Goal: Communication & Community: Answer question/provide support

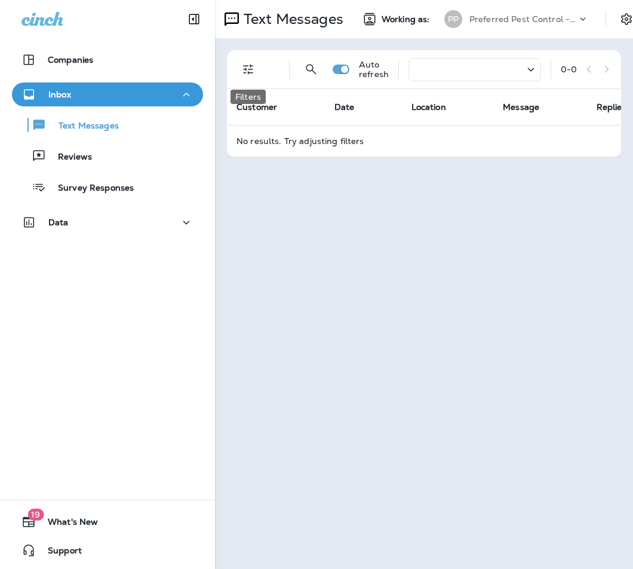
click at [244, 72] on icon "Filters" at bounding box center [248, 69] width 14 height 14
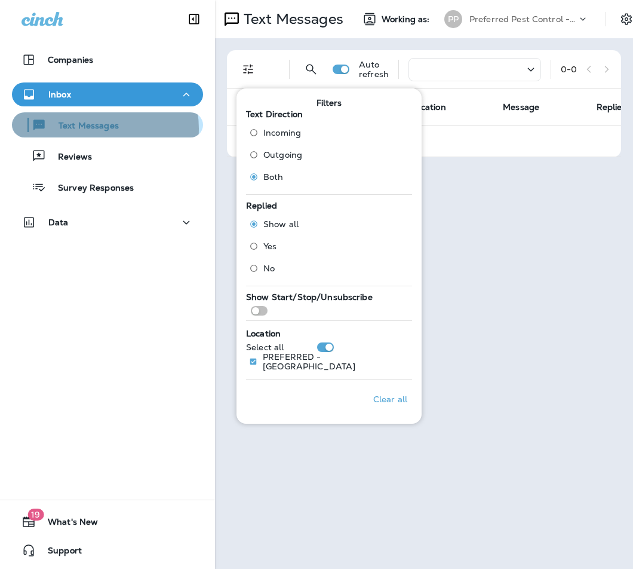
click at [94, 128] on p "Text Messages" at bounding box center [83, 126] width 72 height 11
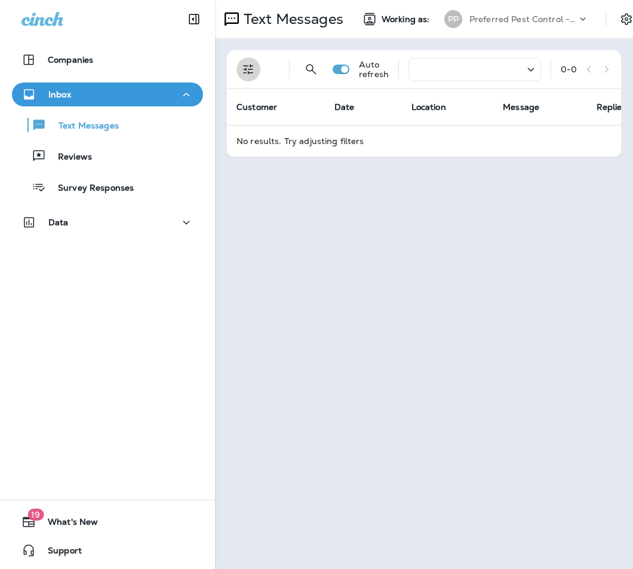
click at [245, 72] on icon "Filters" at bounding box center [248, 69] width 14 height 14
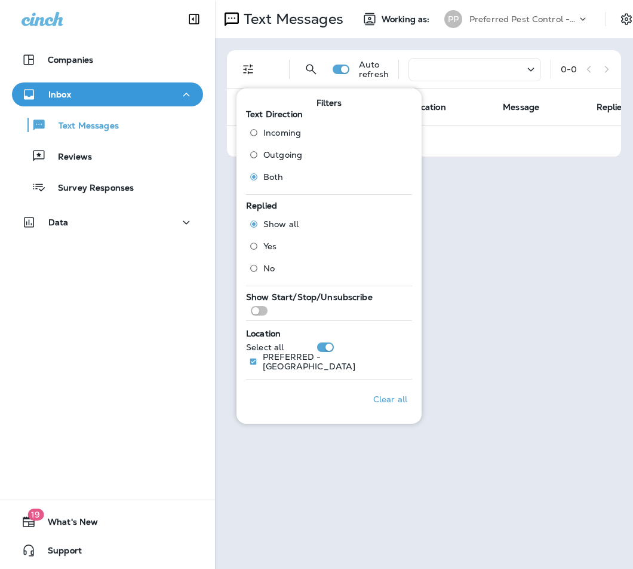
click at [264, 175] on span "Both" at bounding box center [273, 177] width 20 height 10
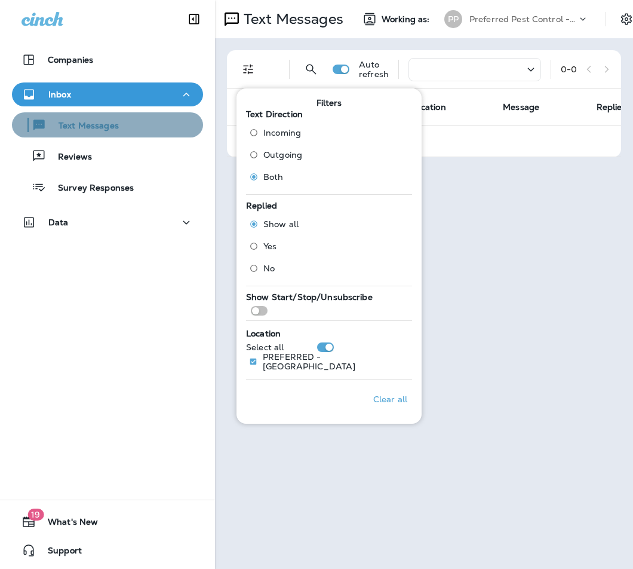
click at [132, 125] on div "Text Messages" at bounding box center [108, 125] width 182 height 18
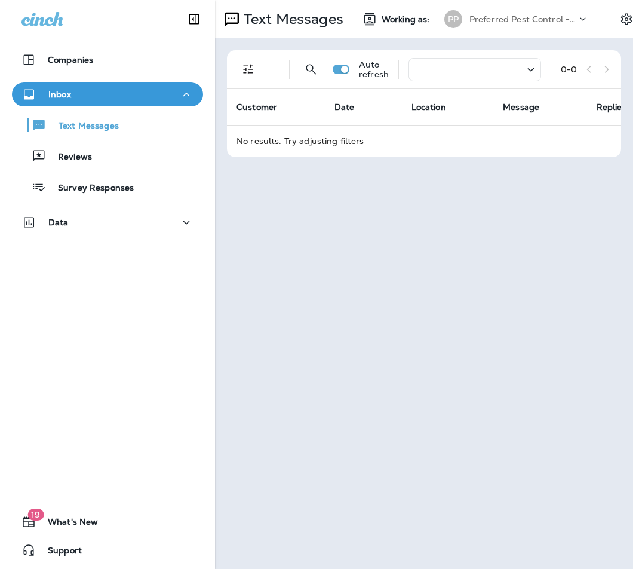
click at [277, 133] on td "No results. Try adjusting filters" at bounding box center [451, 141] width 448 height 32
click at [274, 140] on td "No results. Try adjusting filters" at bounding box center [451, 141] width 448 height 32
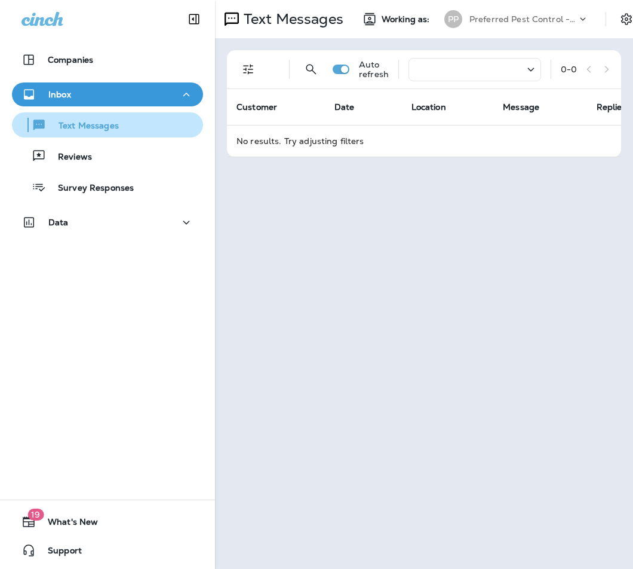
click at [96, 124] on p "Text Messages" at bounding box center [83, 126] width 72 height 11
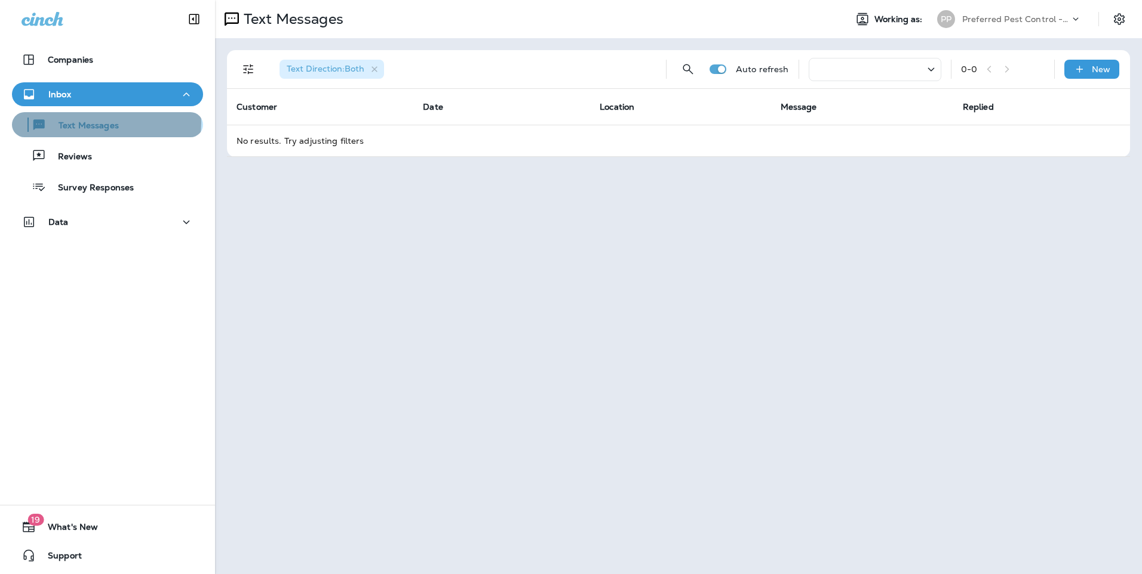
click at [106, 122] on p "Text Messages" at bounding box center [83, 126] width 72 height 11
click at [632, 16] on icon at bounding box center [1076, 19] width 12 height 12
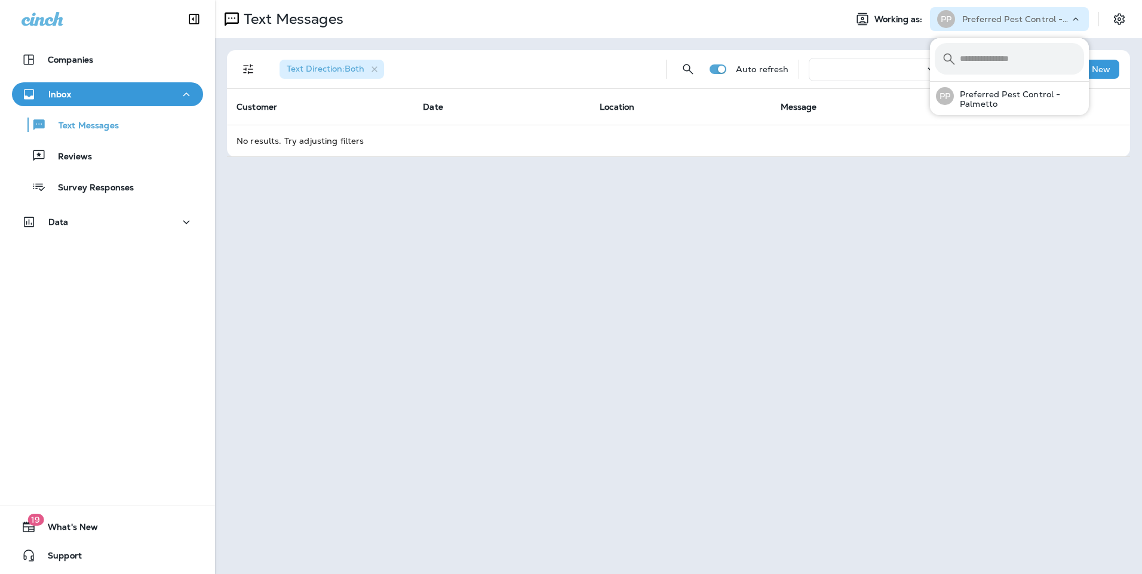
click at [632, 192] on div "Text Messages Working as: PP Preferred Pest Control - Palmetto Text Direction :…" at bounding box center [678, 287] width 927 height 574
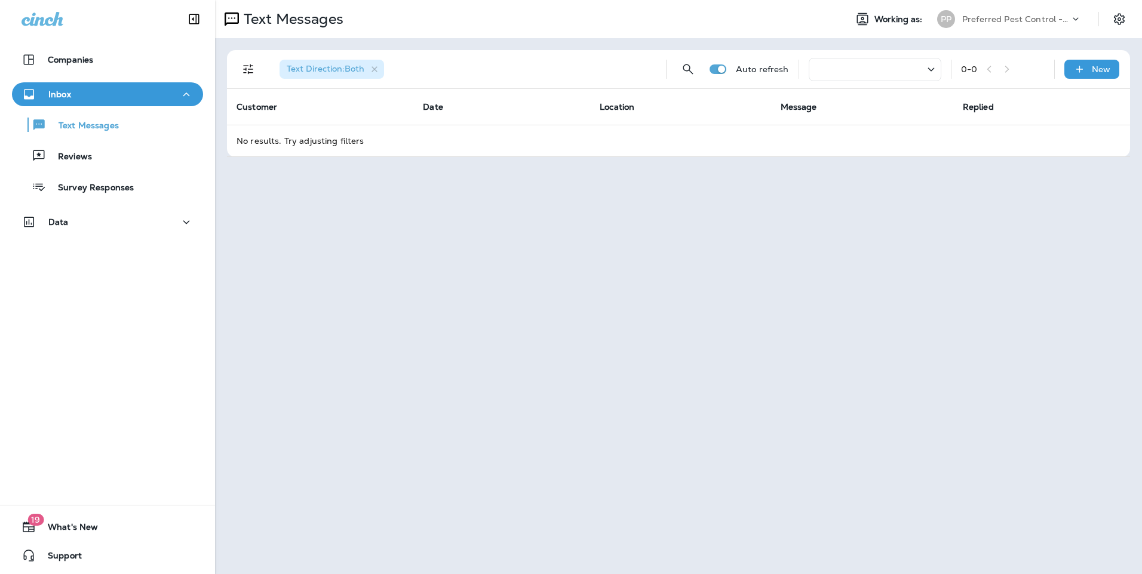
click at [349, 67] on span "Text Direction : Both" at bounding box center [326, 68] width 78 height 11
click at [248, 67] on icon "Filters" at bounding box center [248, 69] width 14 height 14
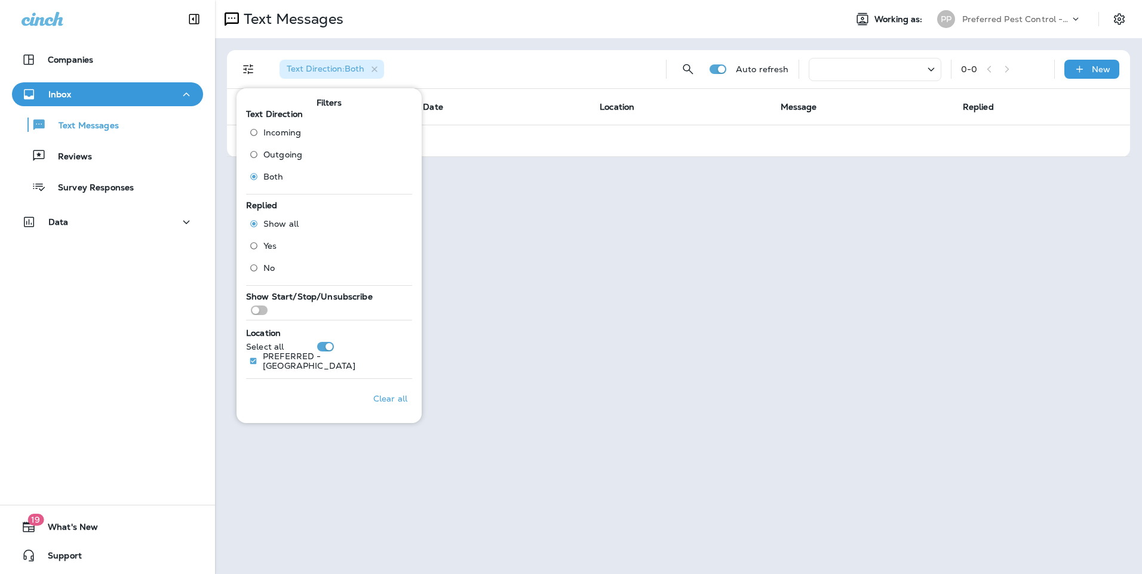
click at [226, 195] on div "Text Messages Working as: PP Preferred Pest Control - Palmetto Text Direction :…" at bounding box center [678, 287] width 927 height 574
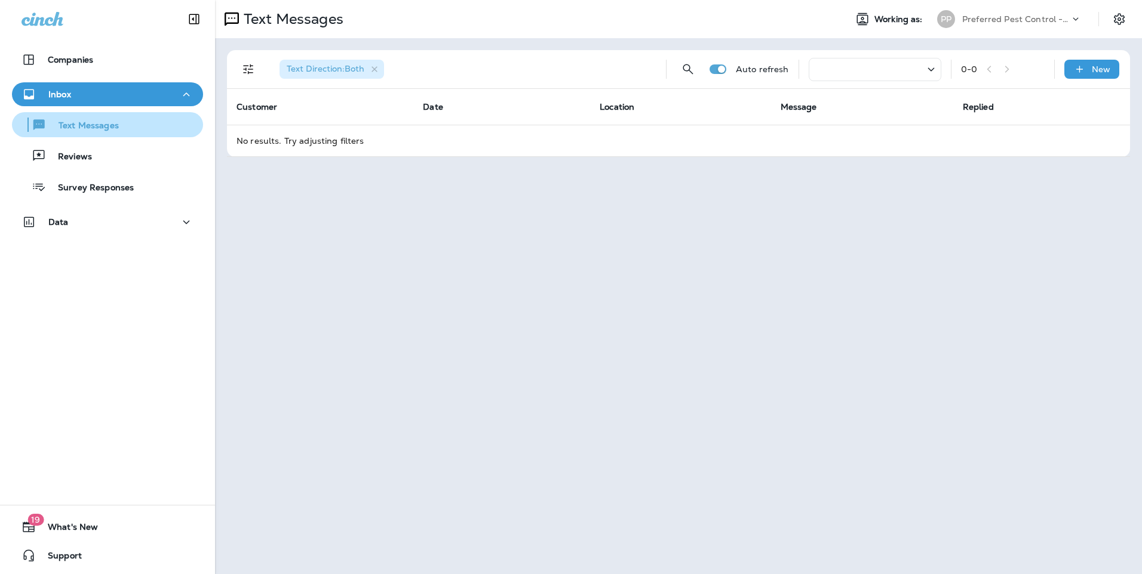
click at [106, 121] on p "Text Messages" at bounding box center [83, 126] width 72 height 11
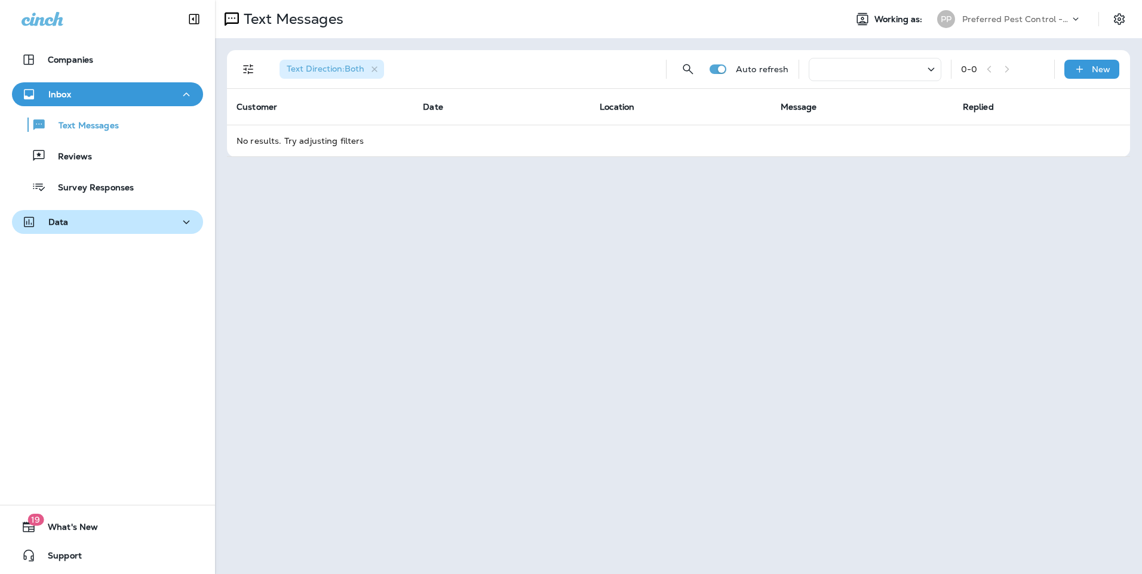
click at [179, 223] on icon "button" at bounding box center [186, 222] width 14 height 15
click at [88, 254] on p "Customers" at bounding box center [74, 253] width 57 height 11
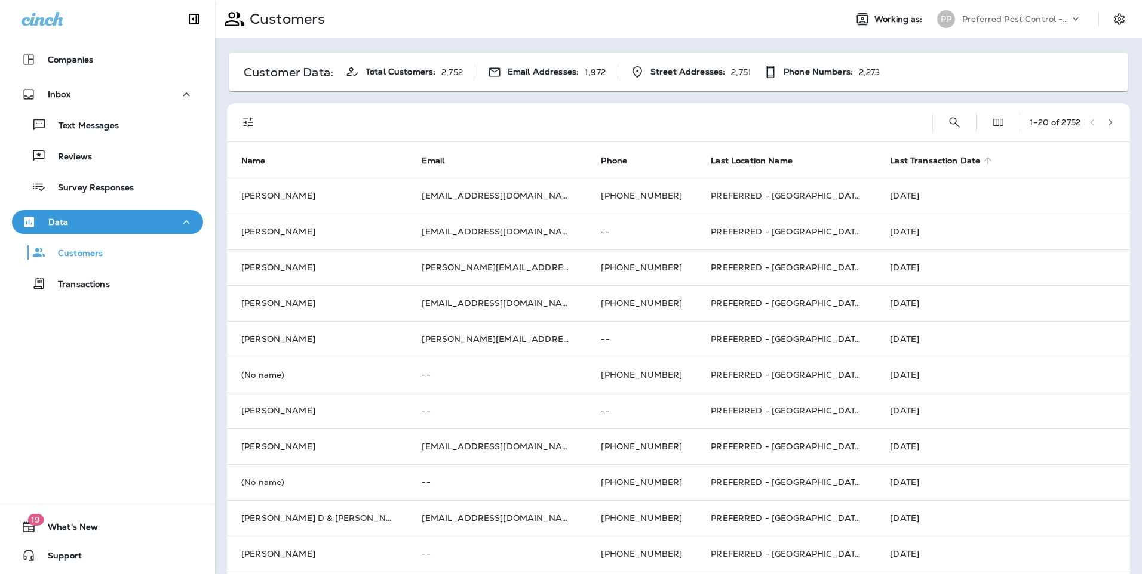
click at [890, 159] on span "Last Transaction Date" at bounding box center [935, 161] width 90 height 10
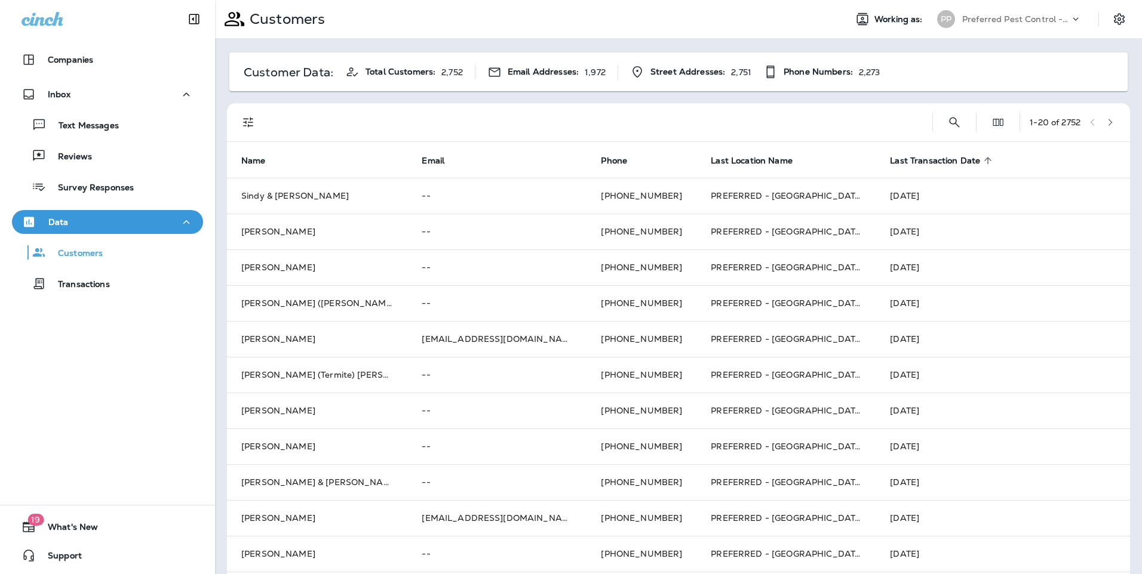
click at [890, 158] on span "Last Transaction Date" at bounding box center [935, 161] width 90 height 10
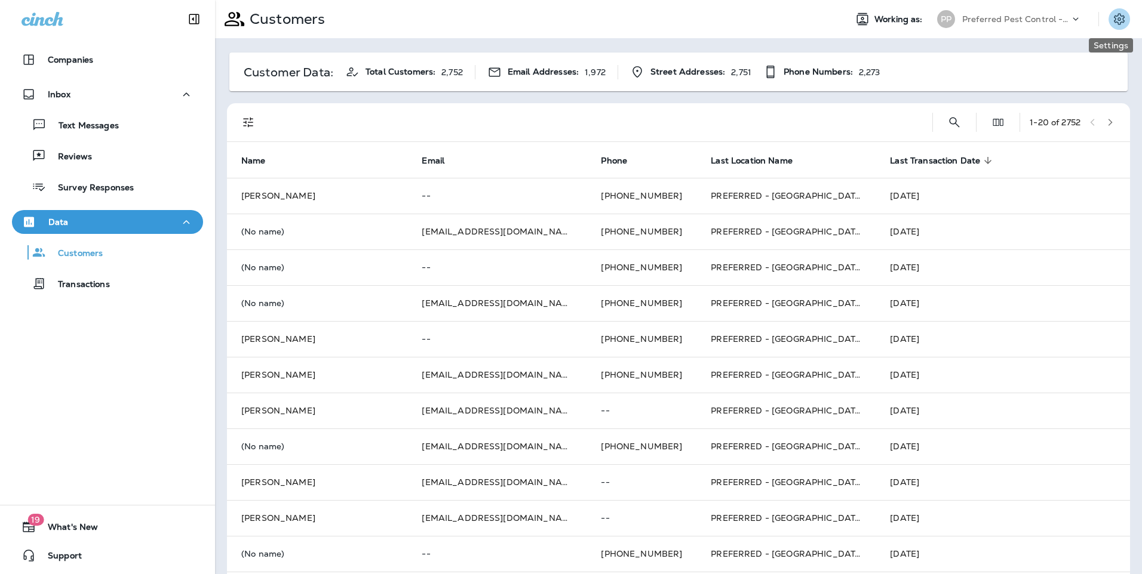
click at [1112, 21] on icon "Settings" at bounding box center [1119, 19] width 14 height 14
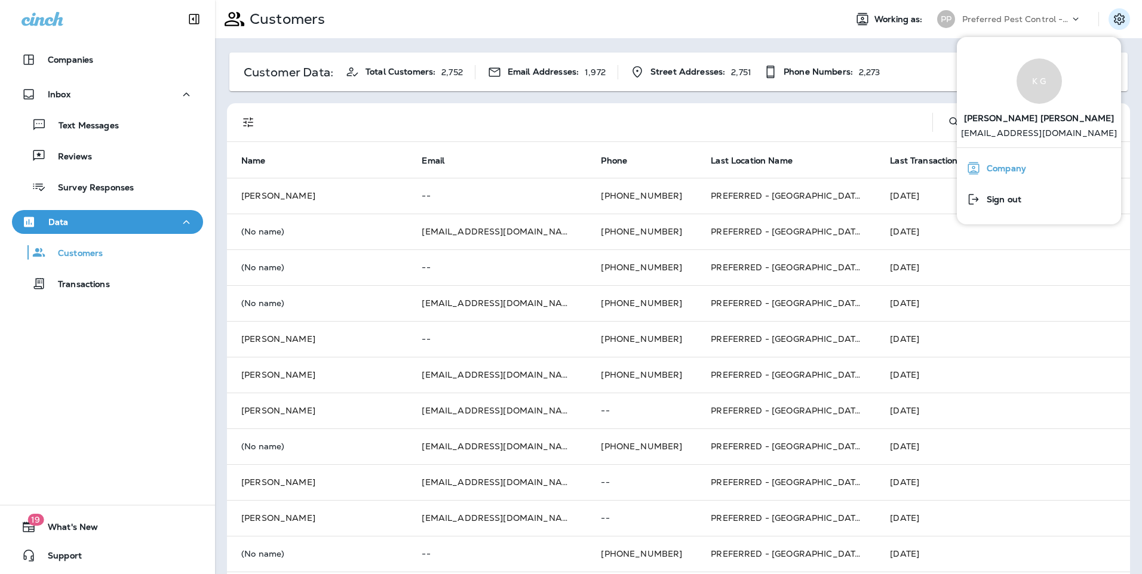
click at [1016, 171] on span "Company" at bounding box center [1003, 169] width 45 height 10
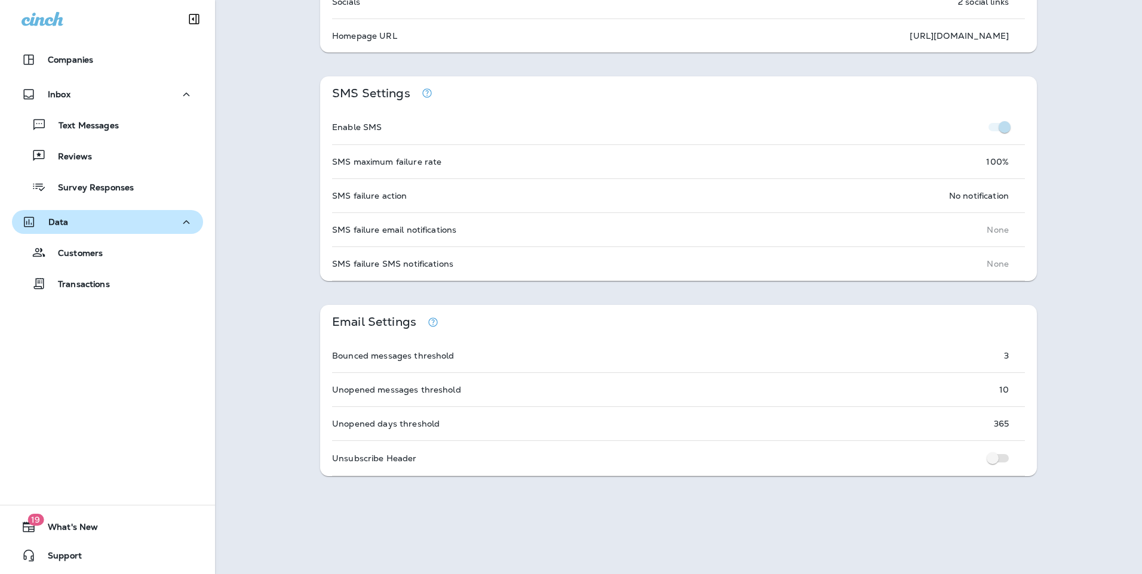
scroll to position [597, 0]
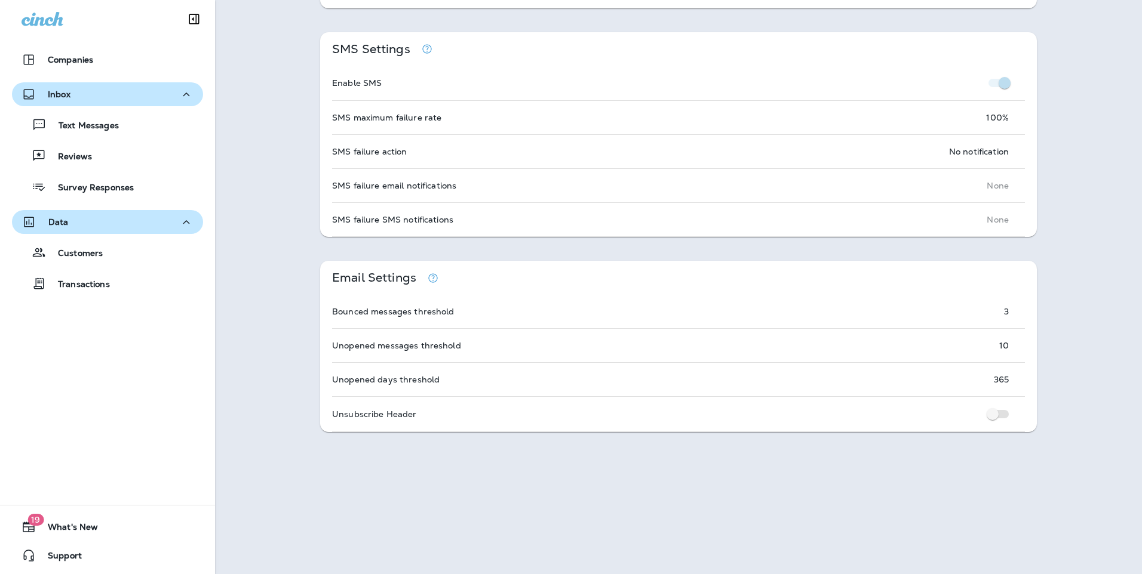
click at [67, 93] on p "Inbox" at bounding box center [59, 95] width 23 height 10
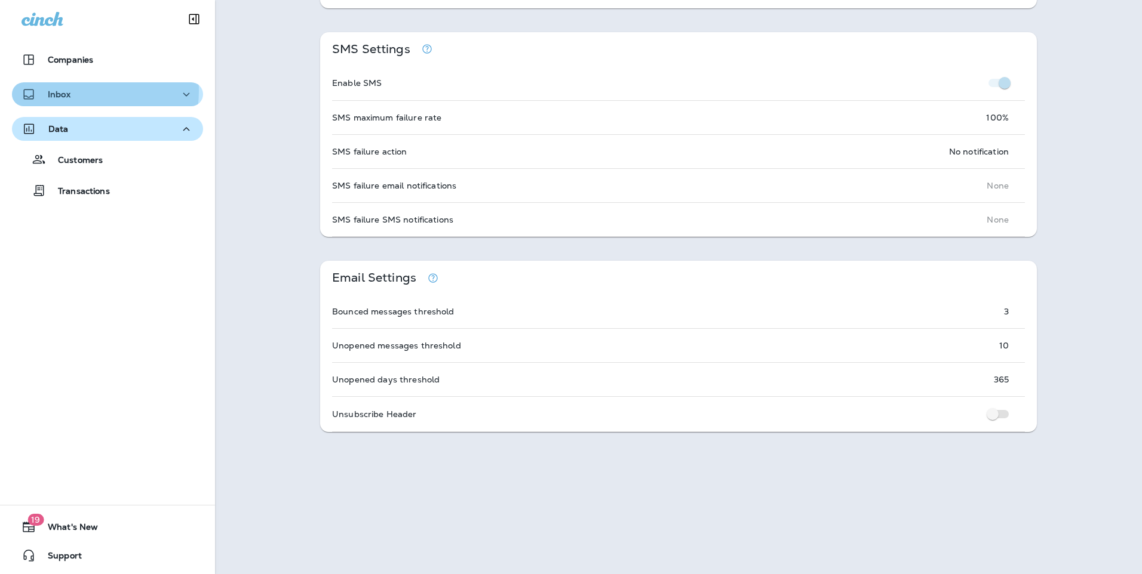
click at [75, 91] on div "Inbox" at bounding box center [107, 94] width 172 height 15
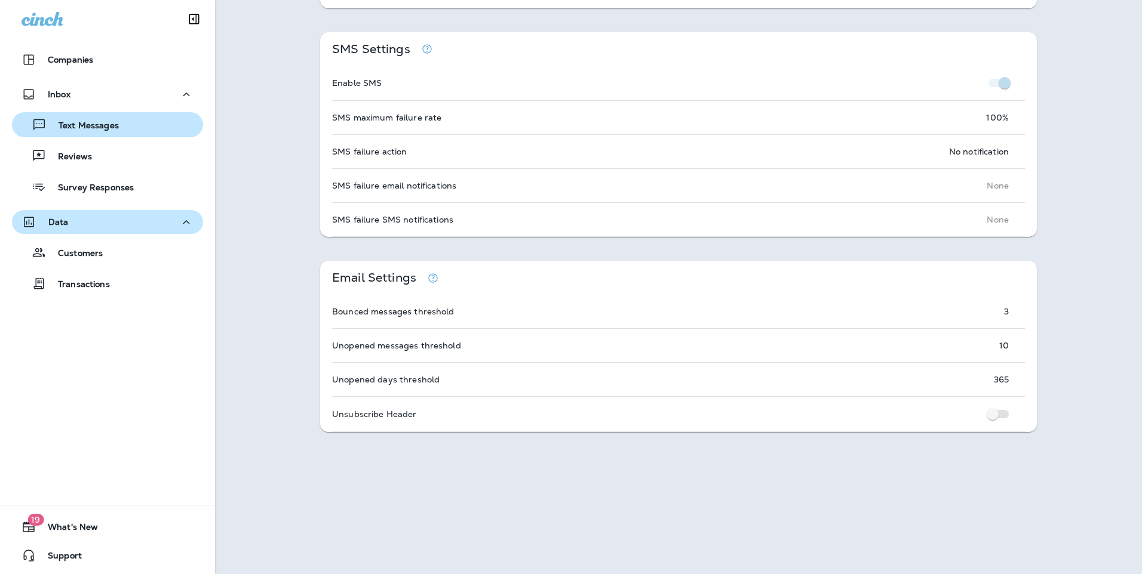
click at [72, 121] on p "Text Messages" at bounding box center [83, 126] width 72 height 11
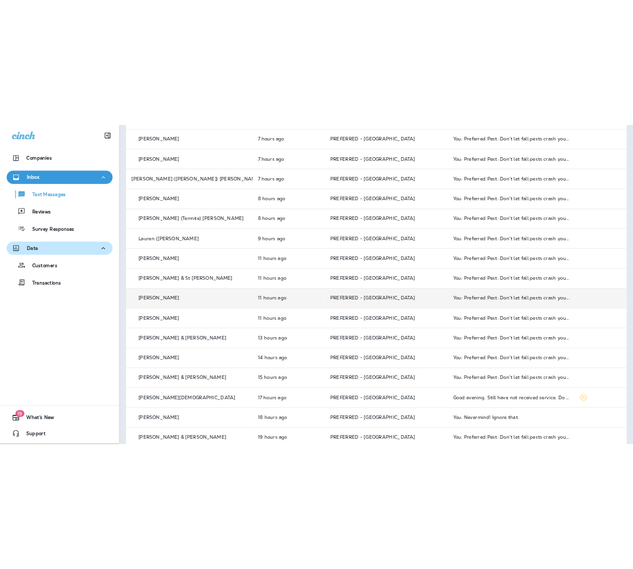
scroll to position [279, 0]
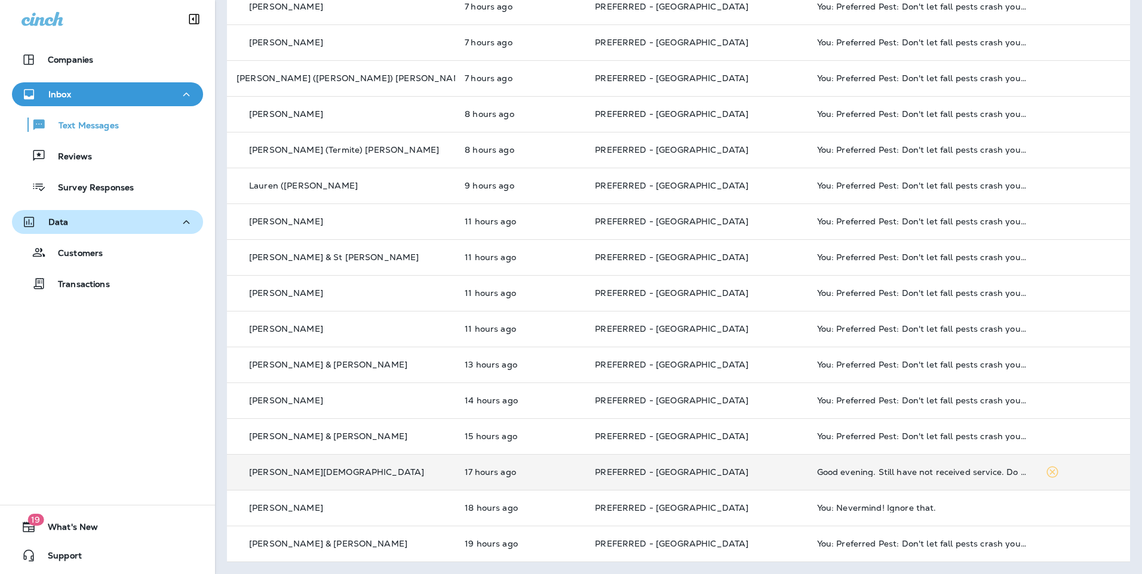
click at [727, 478] on td "PREFERRED - [GEOGRAPHIC_DATA]" at bounding box center [696, 472] width 222 height 36
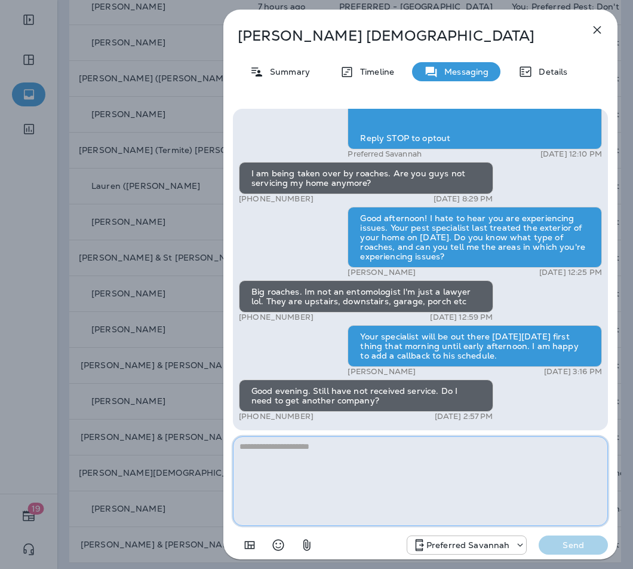
click at [308, 457] on textarea at bounding box center [420, 481] width 375 height 90
type textarea "*"
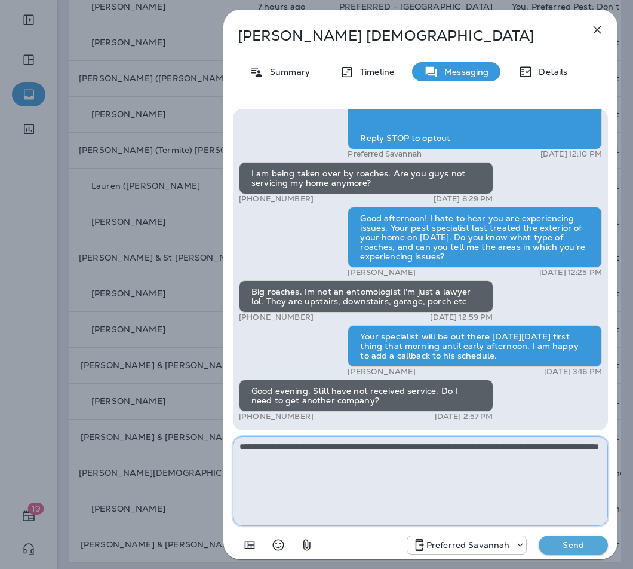
click at [265, 457] on textarea "**********" at bounding box center [420, 481] width 375 height 90
click at [429, 462] on textarea "**********" at bounding box center [420, 481] width 375 height 90
click at [439, 462] on textarea "**********" at bounding box center [420, 481] width 375 height 90
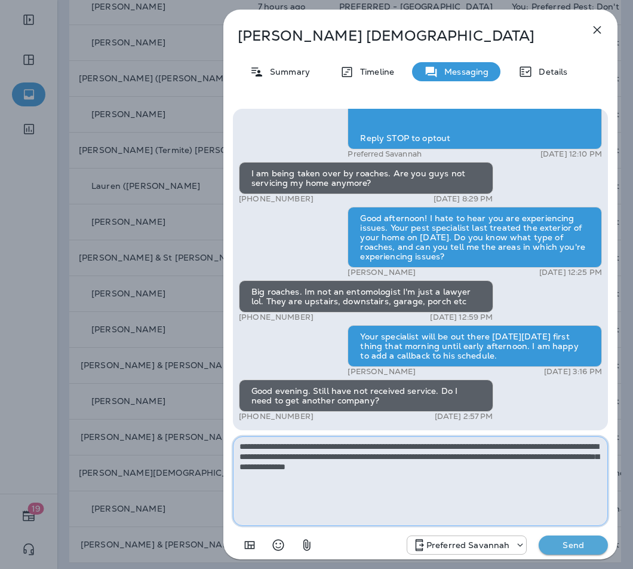
type textarea "**********"
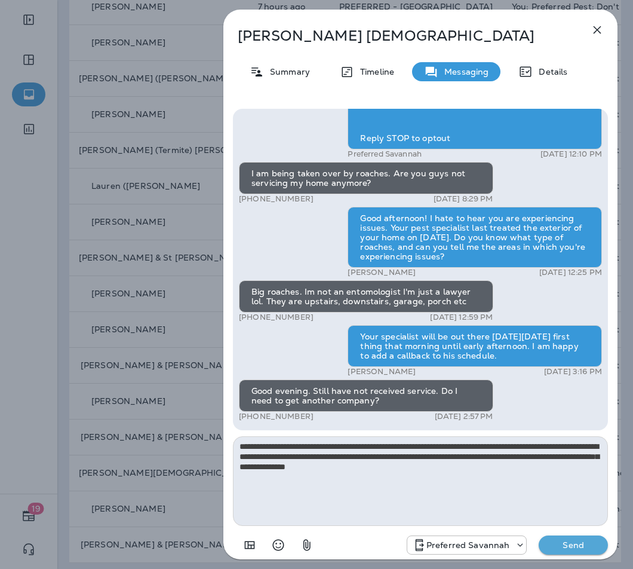
click at [555, 539] on p "Send" at bounding box center [573, 544] width 50 height 11
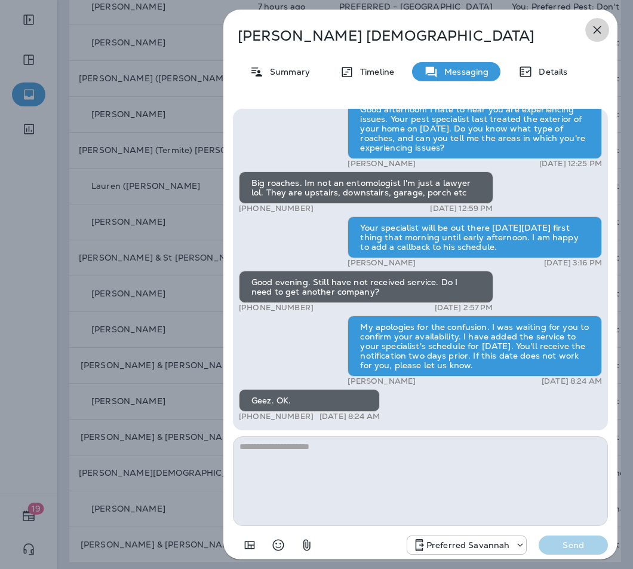
click at [593, 30] on icon "button" at bounding box center [597, 30] width 14 height 14
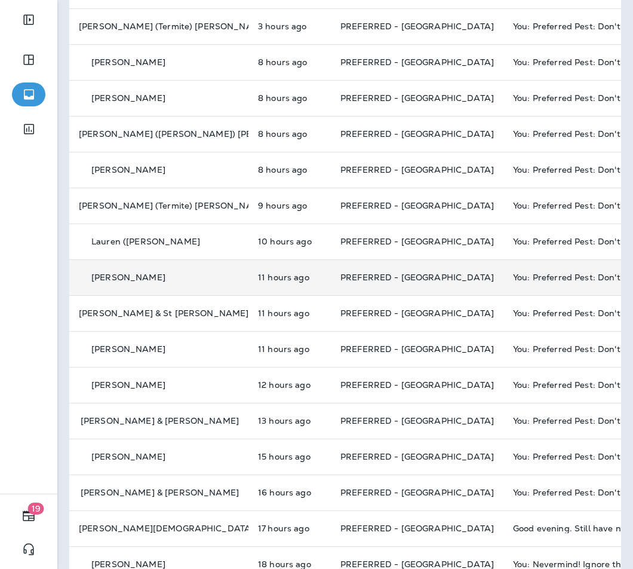
scroll to position [239, 0]
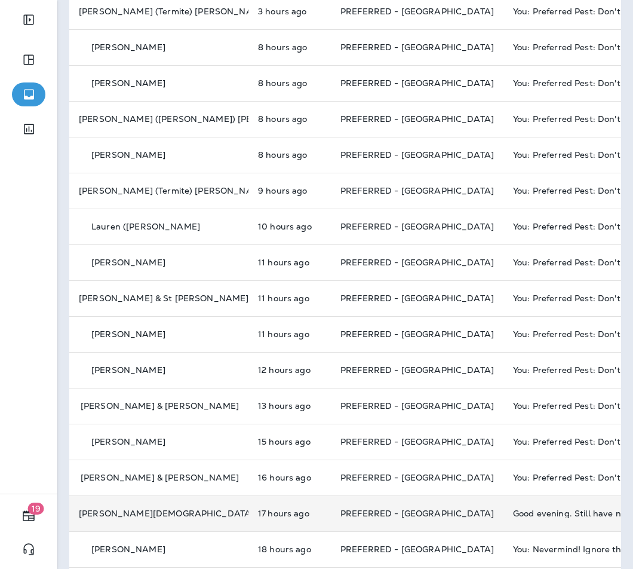
click at [118, 515] on p "[PERSON_NAME][DEMOGRAPHIC_DATA]" at bounding box center [166, 513] width 175 height 10
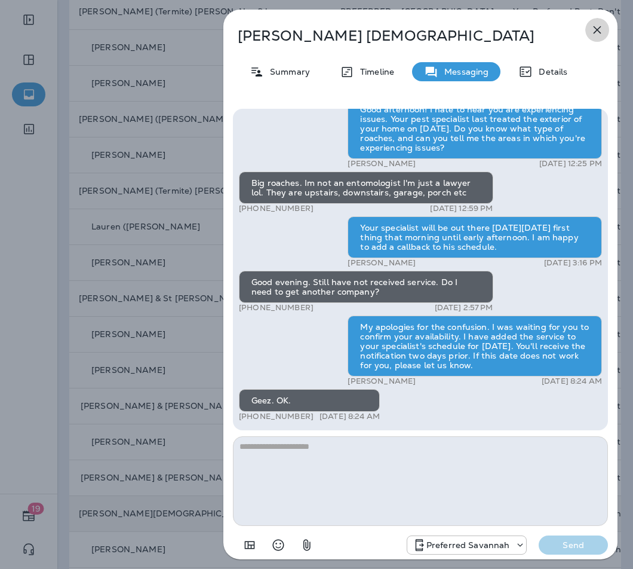
click at [603, 30] on icon "button" at bounding box center [597, 30] width 14 height 14
